Goal: Find contact information

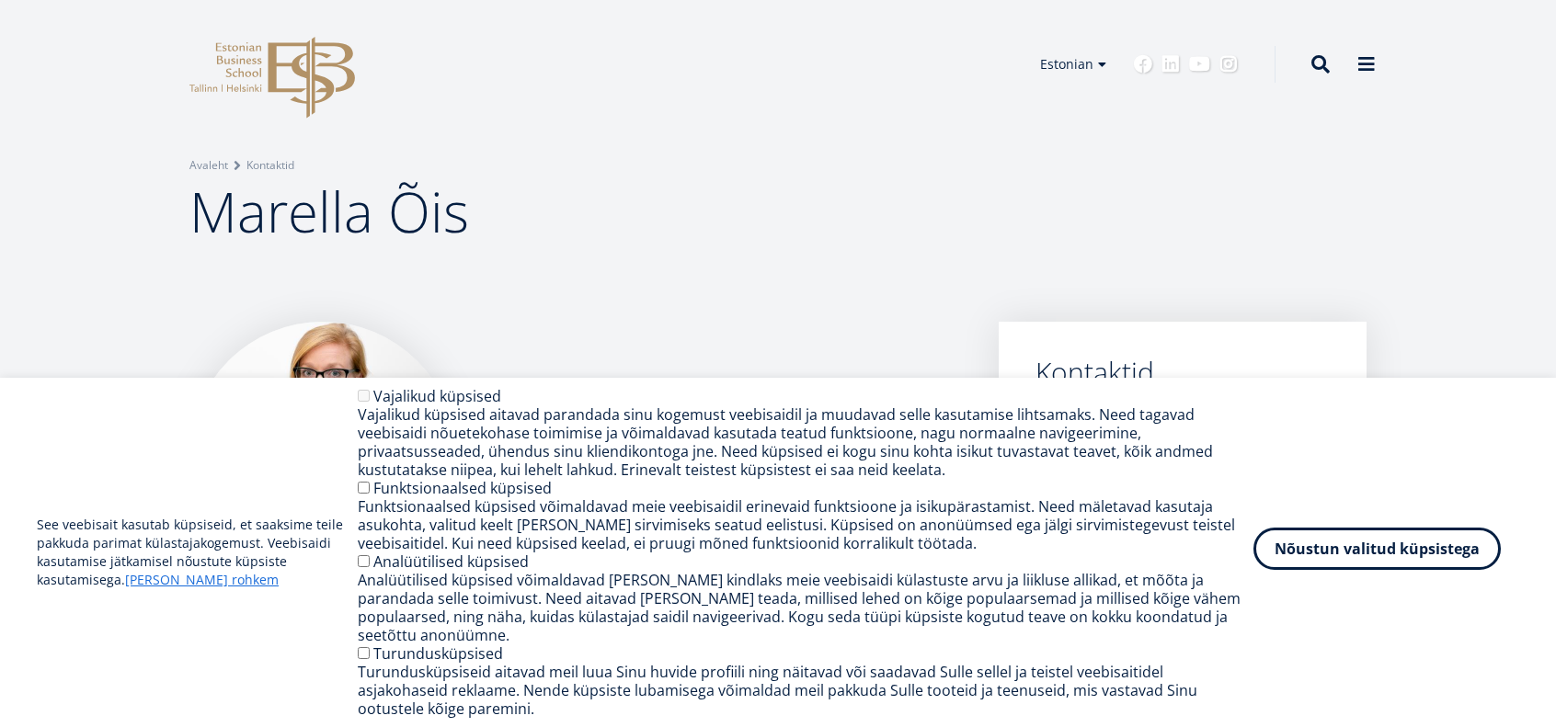
click at [1450, 570] on button "Nõustun valitud küpsistega" at bounding box center [1376, 549] width 247 height 42
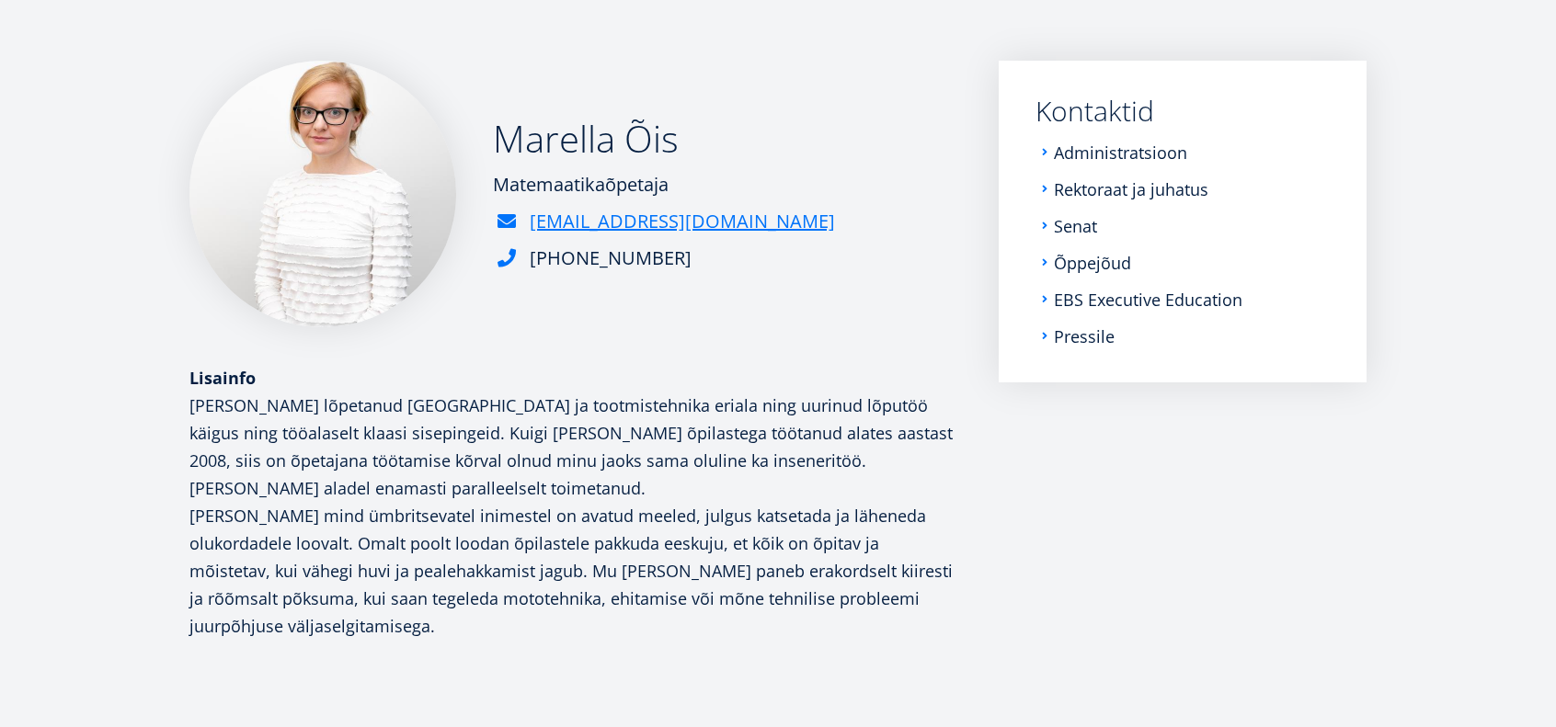
scroll to position [276, 0]
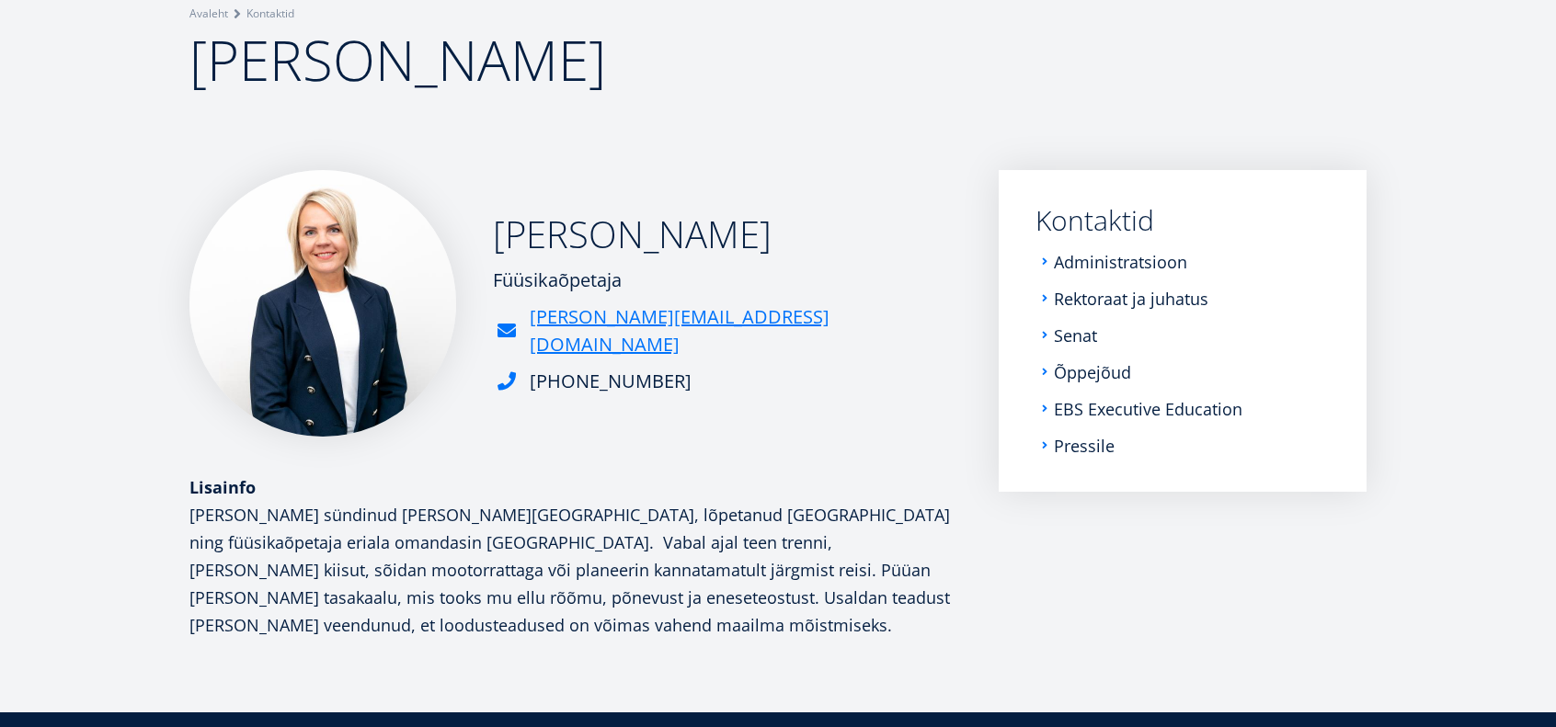
scroll to position [184, 0]
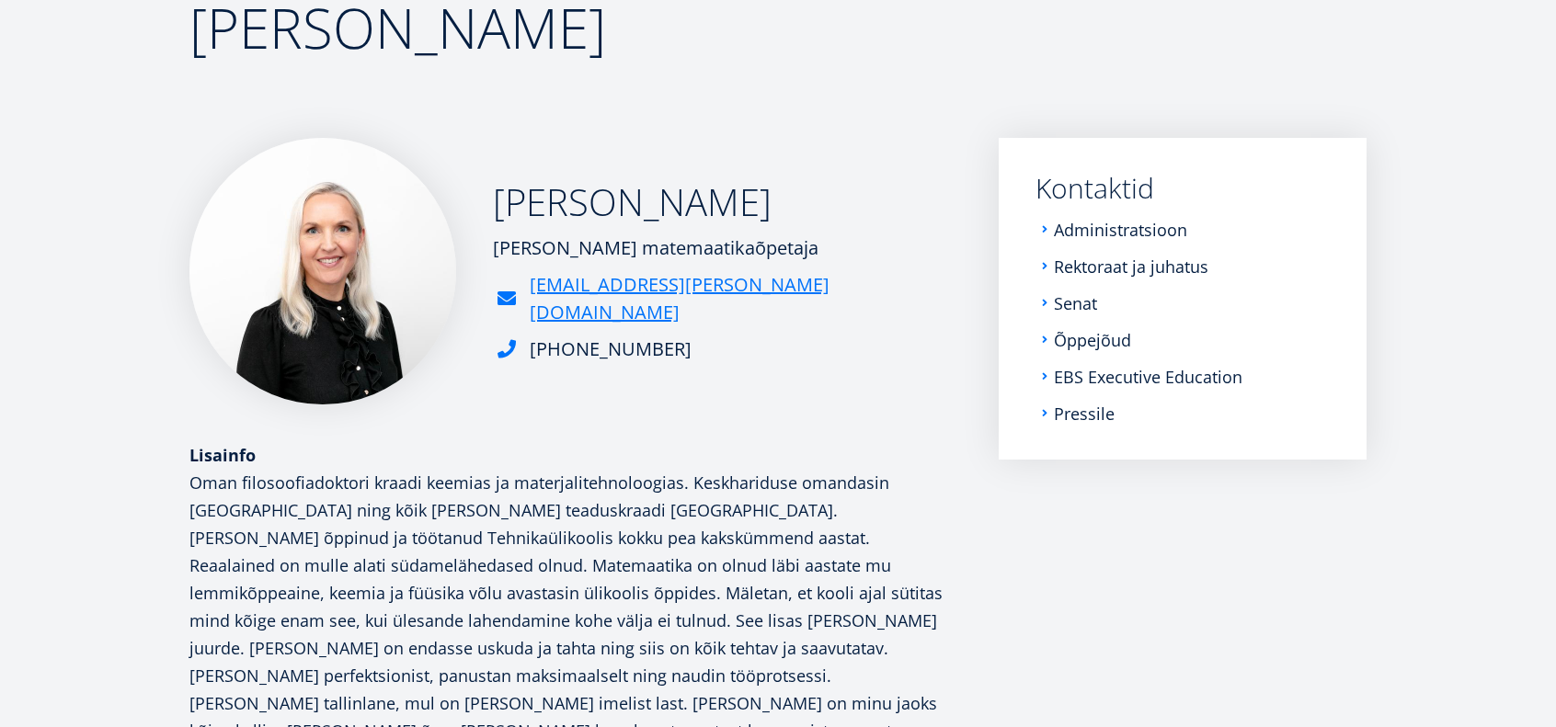
scroll to position [276, 0]
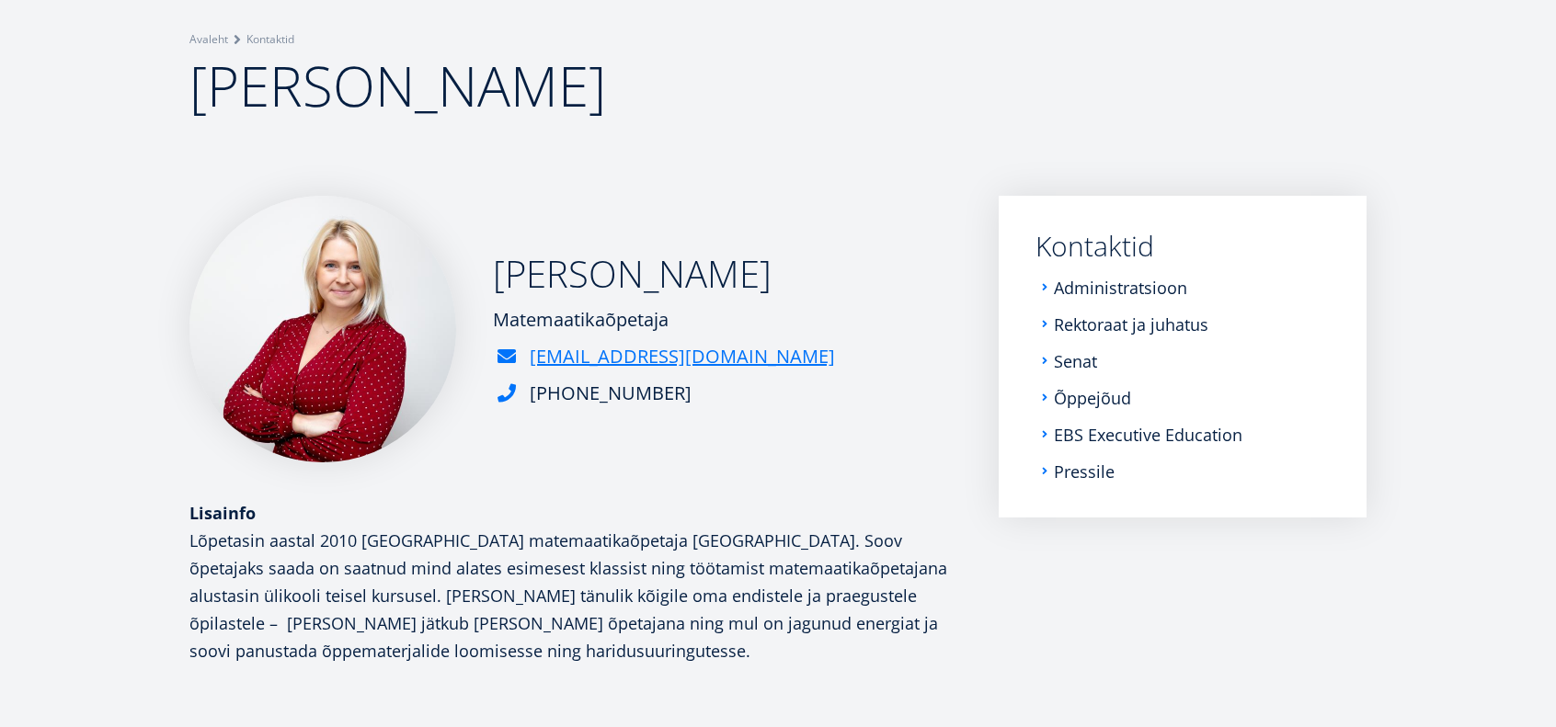
scroll to position [184, 0]
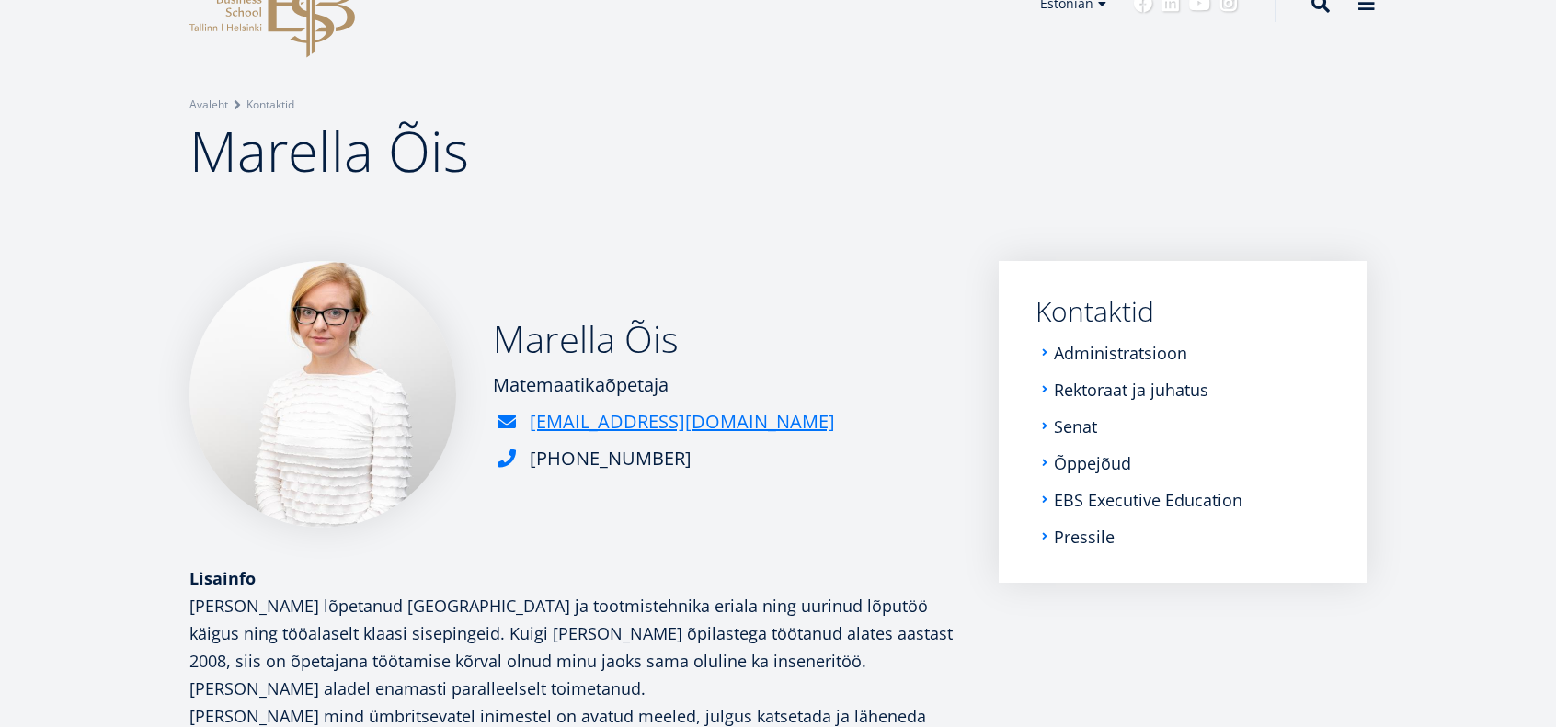
scroll to position [92, 0]
